Goal: Task Accomplishment & Management: Use online tool/utility

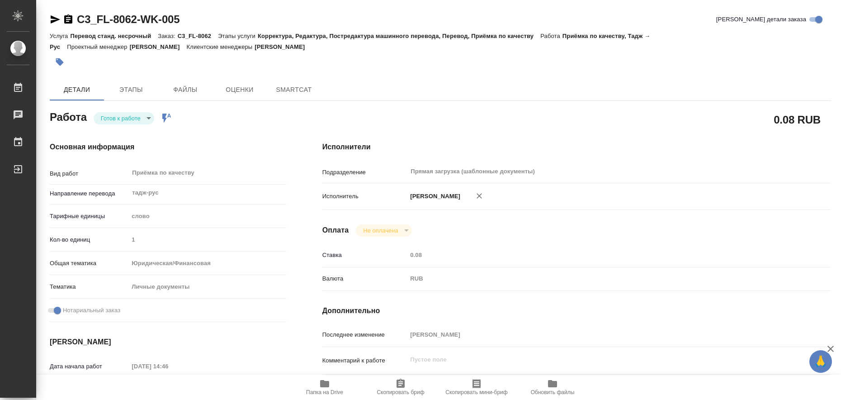
type textarea "x"
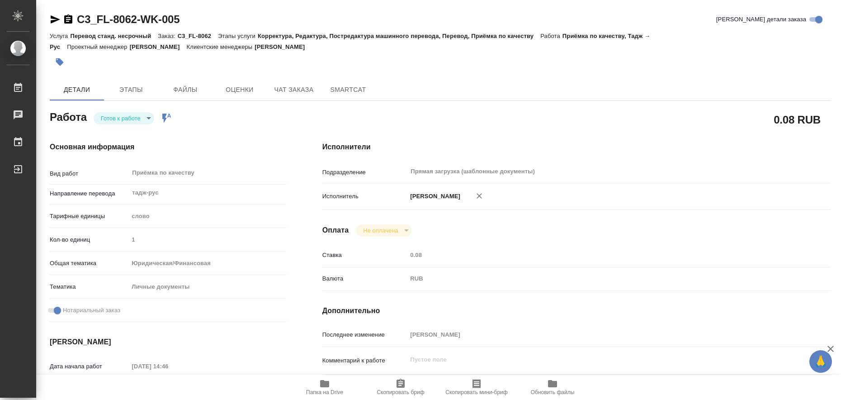
type textarea "x"
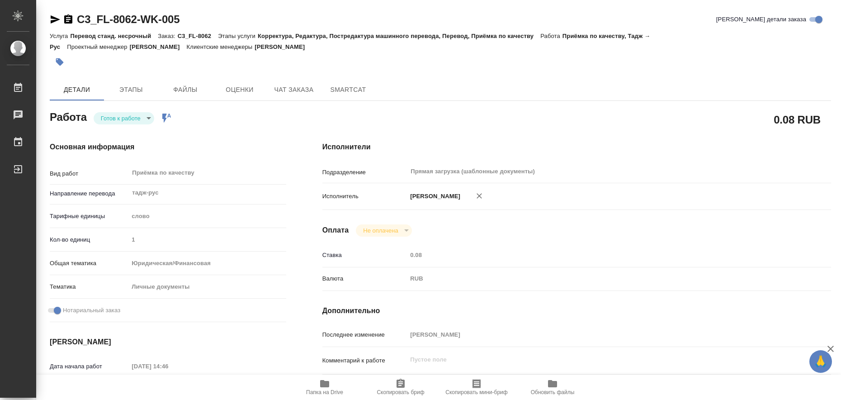
type textarea "x"
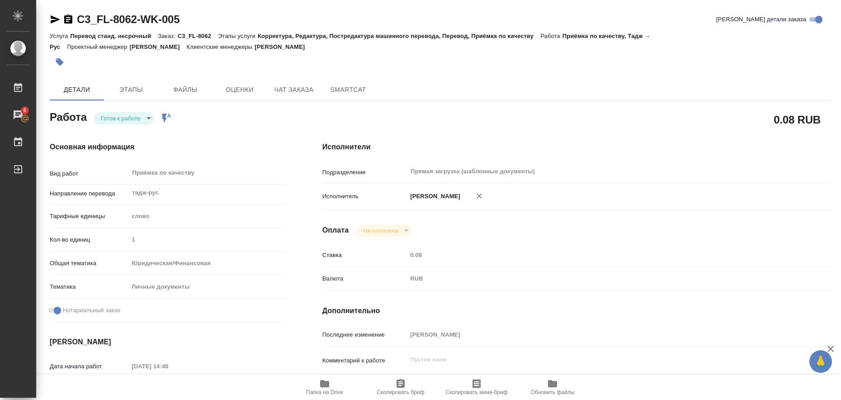
type textarea "x"
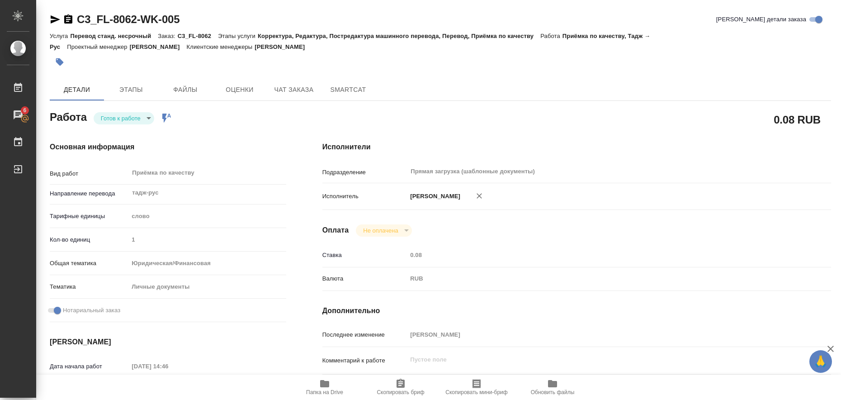
type textarea "x"
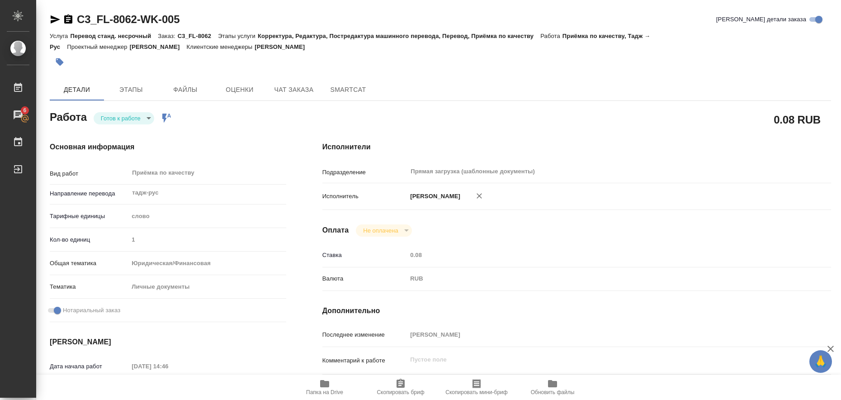
type textarea "x"
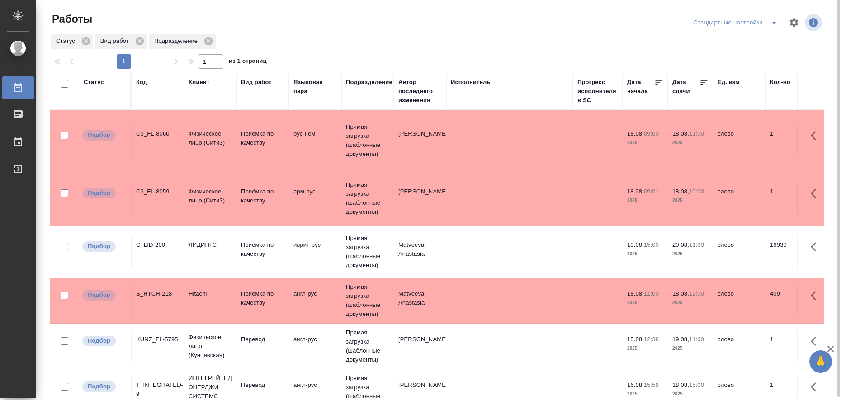
click at [774, 24] on icon "split button" at bounding box center [774, 22] width 11 height 11
click at [750, 39] on li "в работе" at bounding box center [737, 40] width 92 height 14
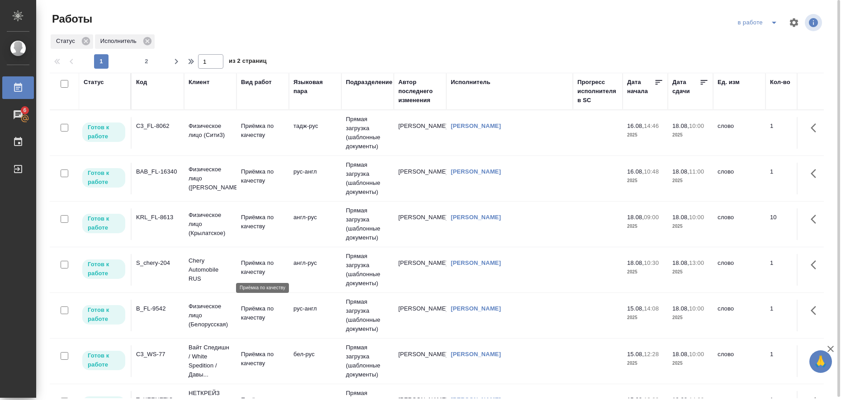
click at [244, 262] on p "Приёмка по качеству" at bounding box center [262, 268] width 43 height 18
click at [244, 263] on p "Приёмка по качеству" at bounding box center [262, 268] width 43 height 18
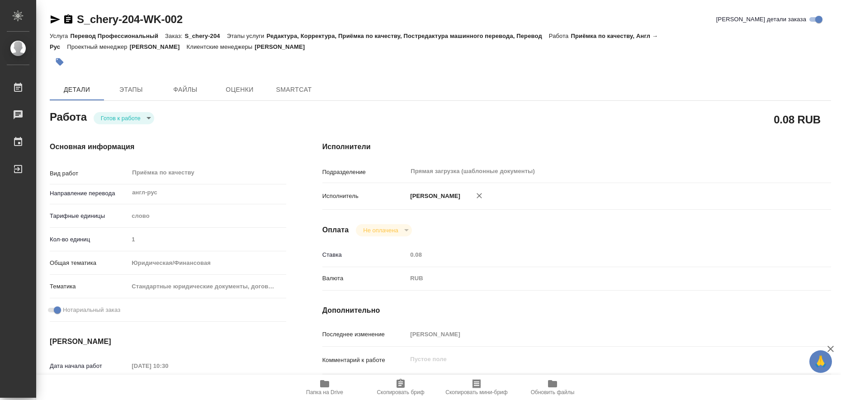
type textarea "x"
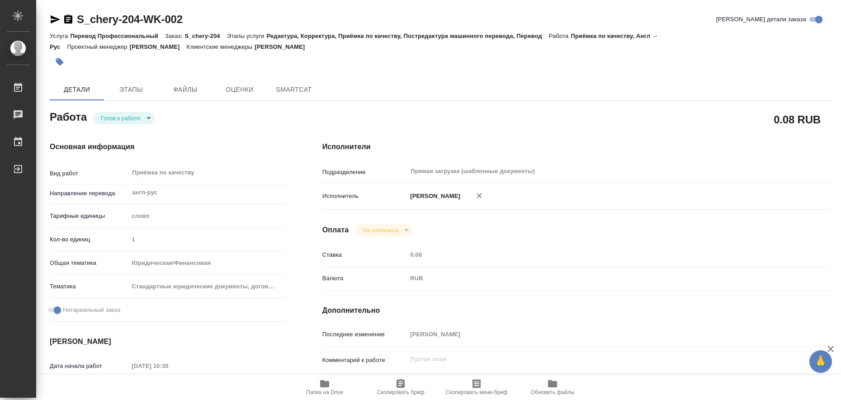
type textarea "x"
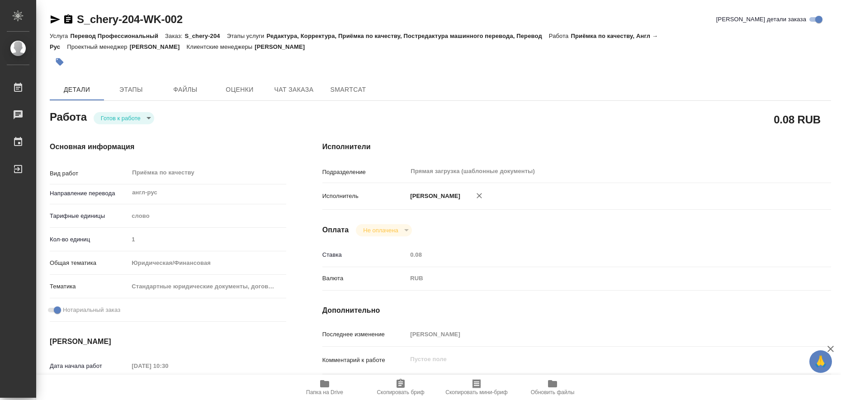
type textarea "x"
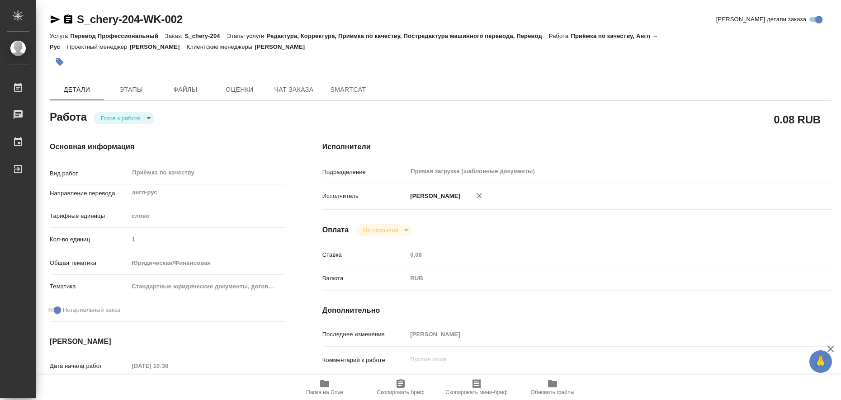
type textarea "x"
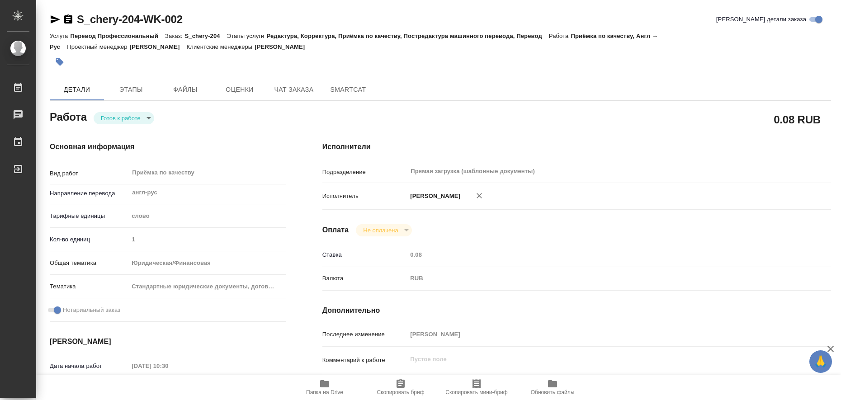
click at [328, 385] on icon "button" at bounding box center [324, 383] width 9 height 7
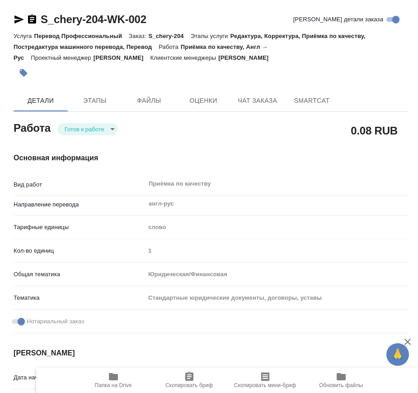
type textarea "x"
